Goal: Transaction & Acquisition: Download file/media

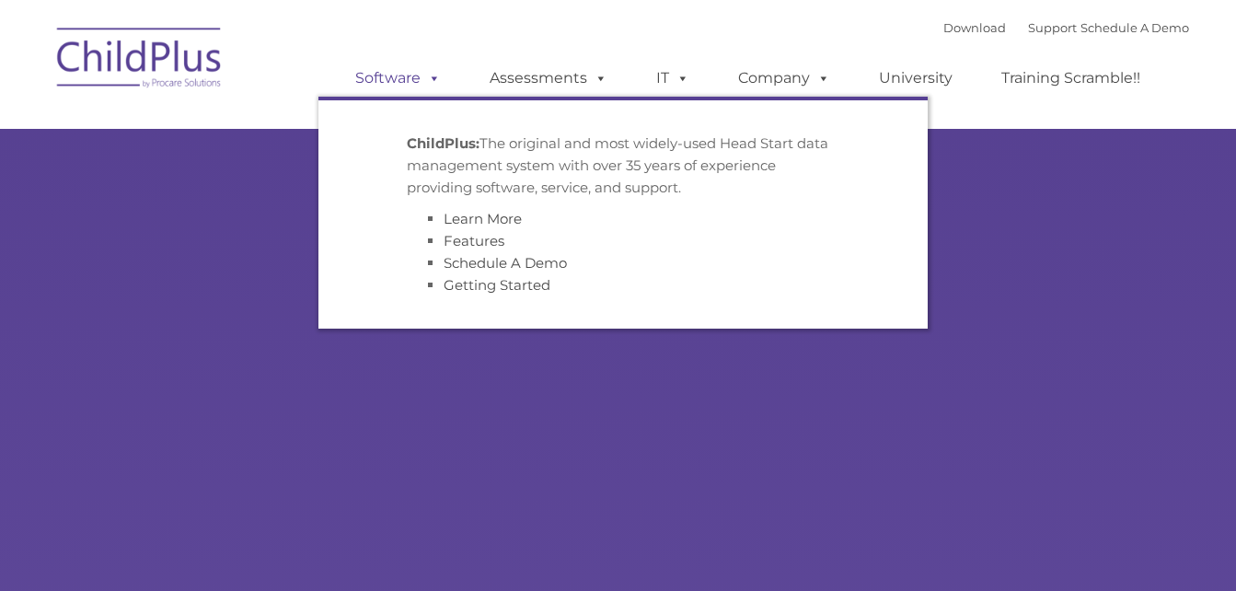
click at [399, 87] on link "Software" at bounding box center [398, 78] width 122 height 37
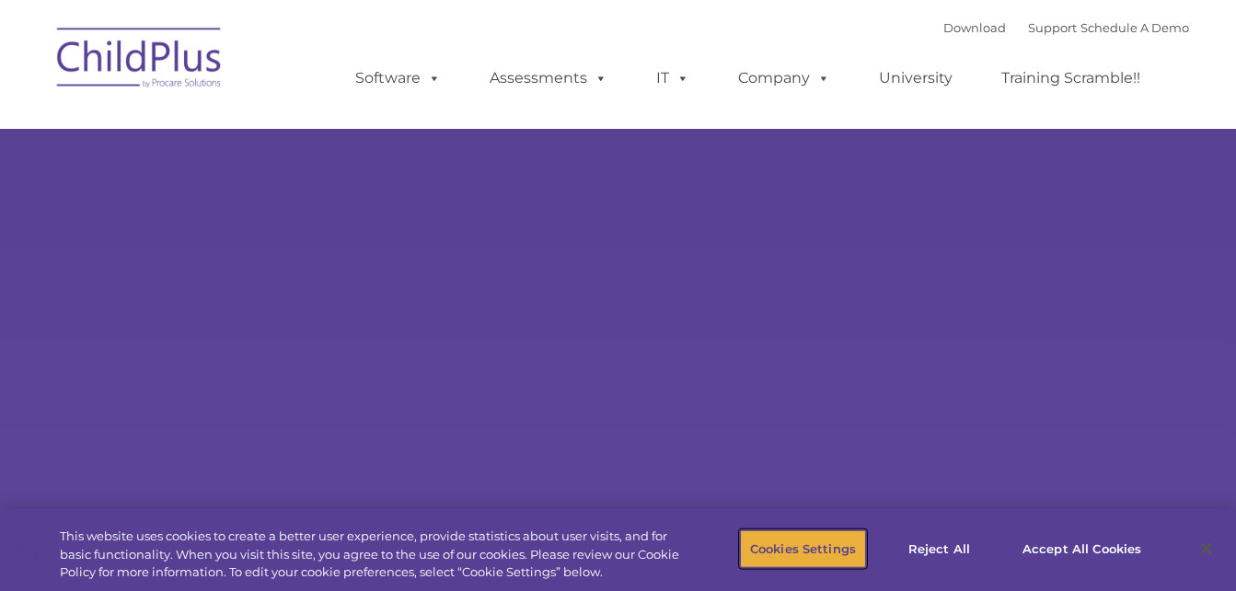
click at [839, 547] on button "Cookies Settings" at bounding box center [803, 548] width 126 height 39
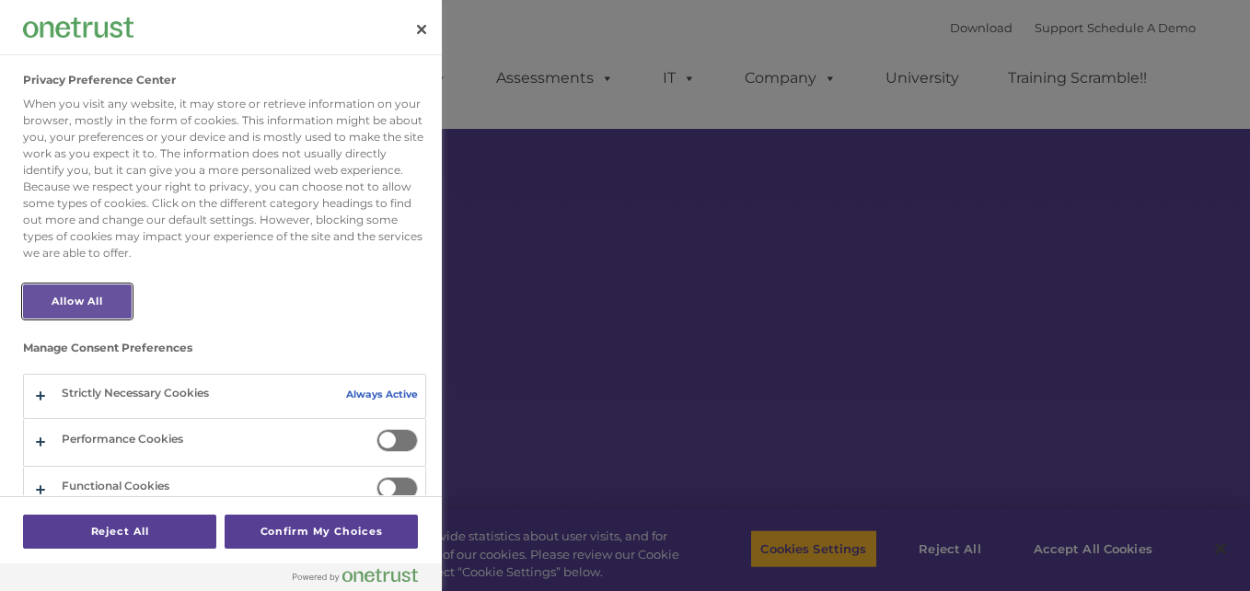
click at [118, 294] on button "Allow All" at bounding box center [77, 301] width 109 height 34
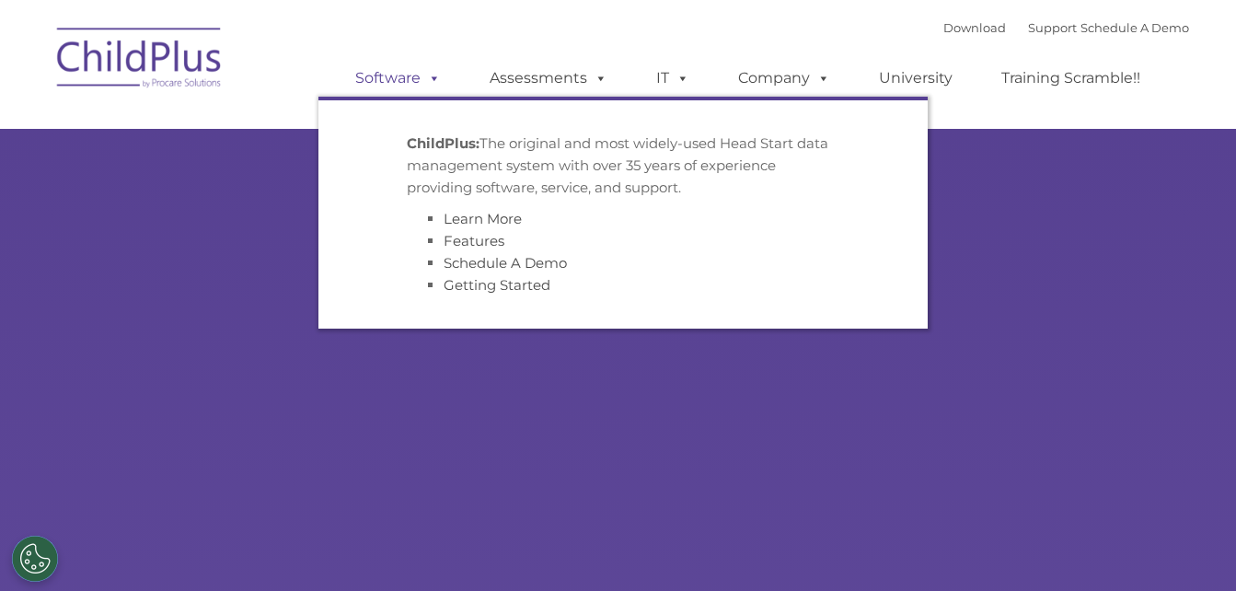
click at [385, 80] on link "Software" at bounding box center [398, 78] width 122 height 37
click at [429, 82] on span at bounding box center [431, 77] width 20 height 17
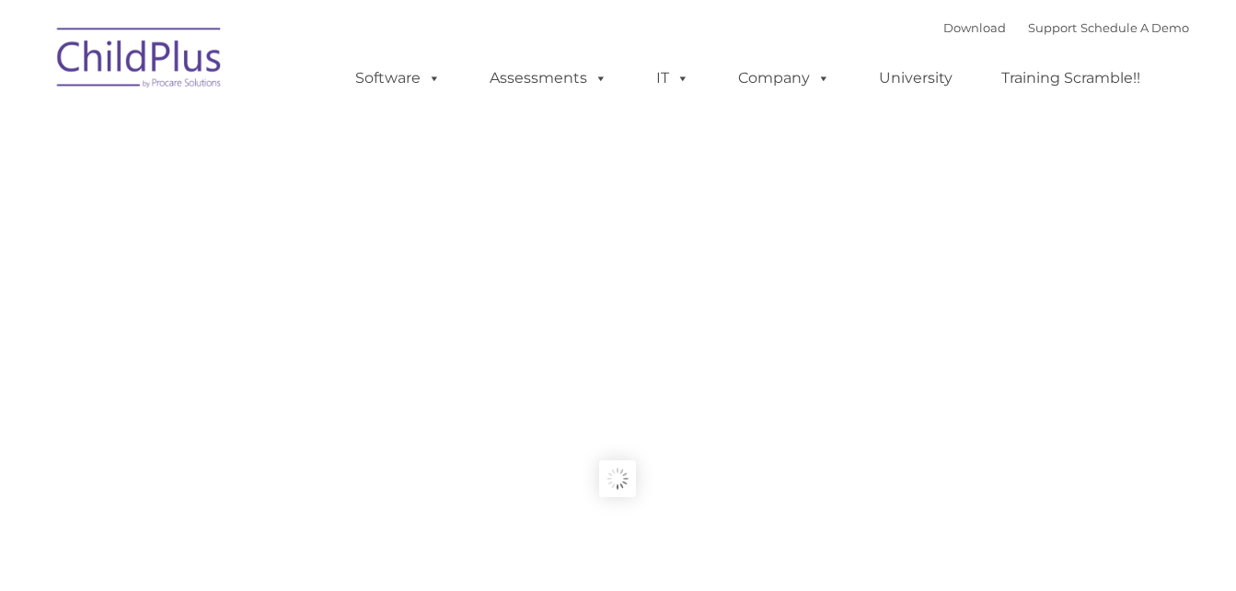
type input ""
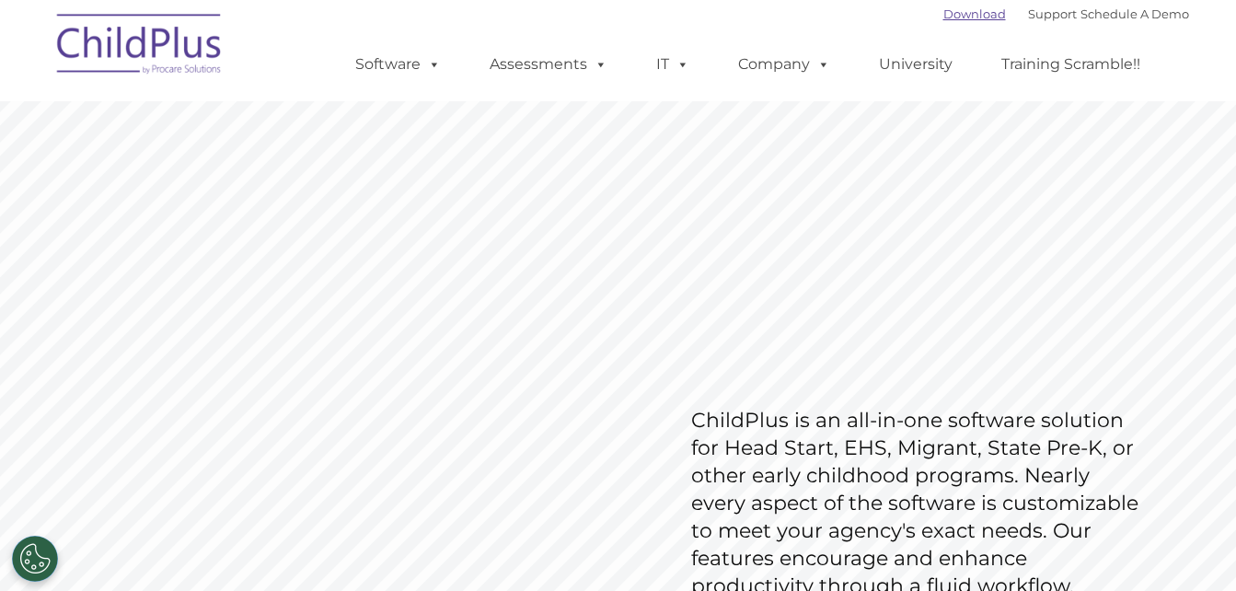
click at [965, 12] on link "Download" at bounding box center [974, 13] width 63 height 15
